Goal: Register for event/course

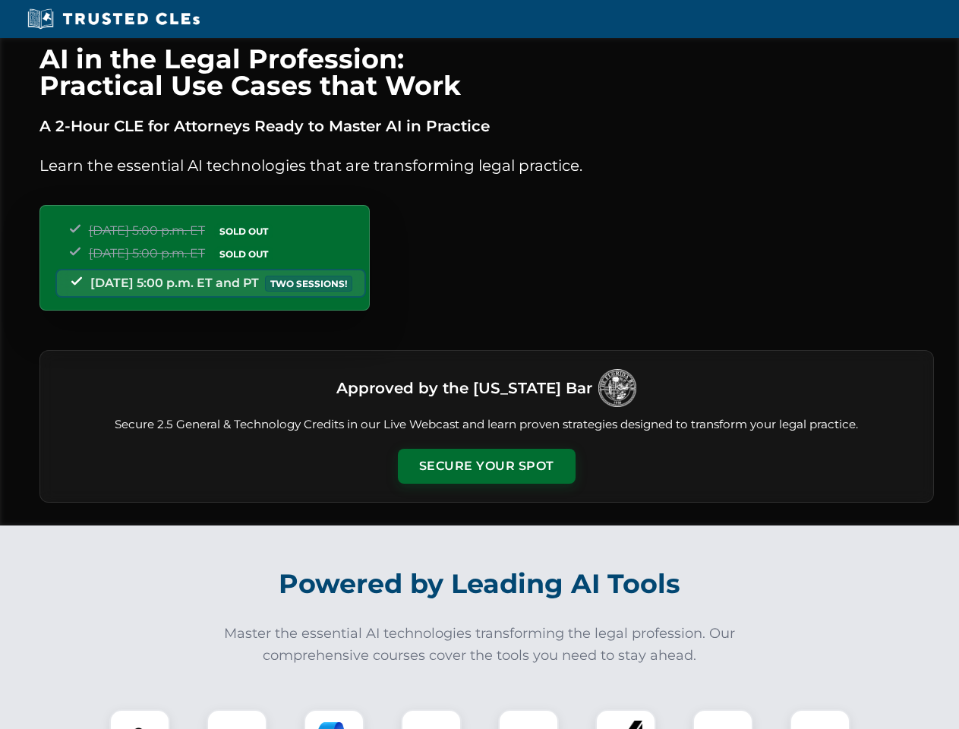
click at [486, 466] on button "Secure Your Spot" at bounding box center [487, 466] width 178 height 35
click at [140, 719] on img at bounding box center [140, 739] width 44 height 44
click at [237, 719] on div at bounding box center [237, 739] width 61 height 61
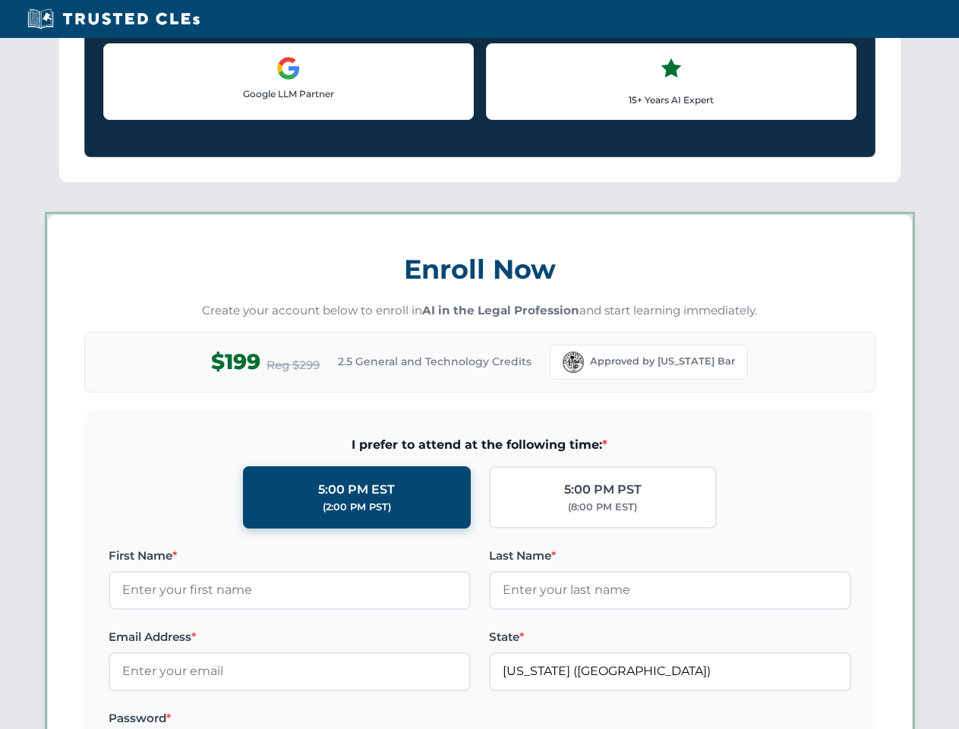
click at [431, 719] on label "Password *" at bounding box center [290, 718] width 362 height 18
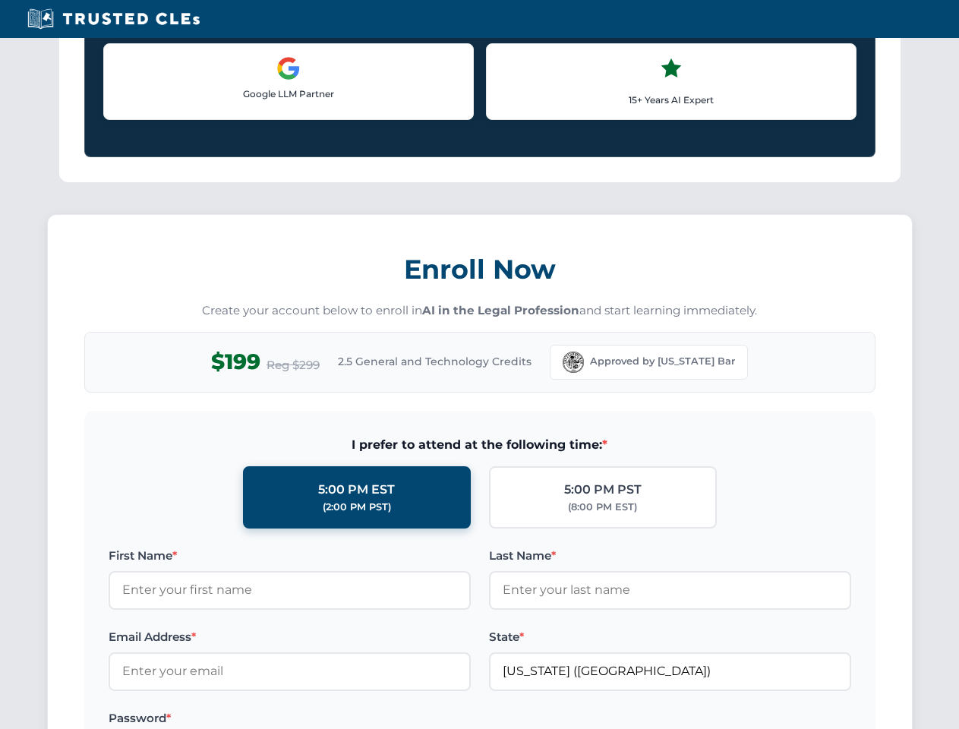
scroll to position [1490, 0]
